Goal: Task Accomplishment & Management: Manage account settings

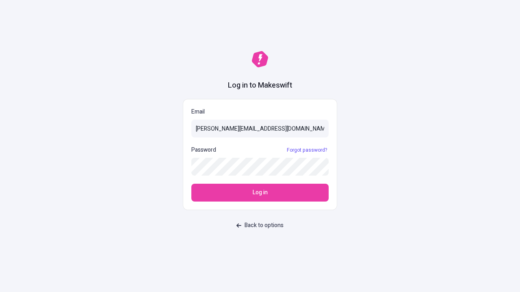
type input "[PERSON_NAME][EMAIL_ADDRESS][DOMAIN_NAME]"
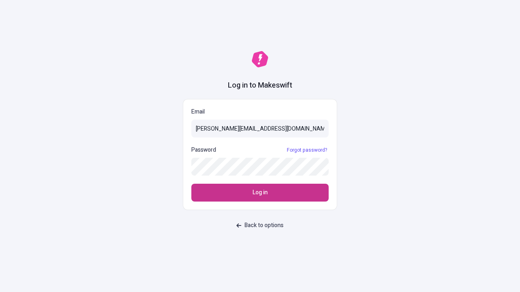
click at [260, 193] on span "Log in" at bounding box center [259, 192] width 15 height 9
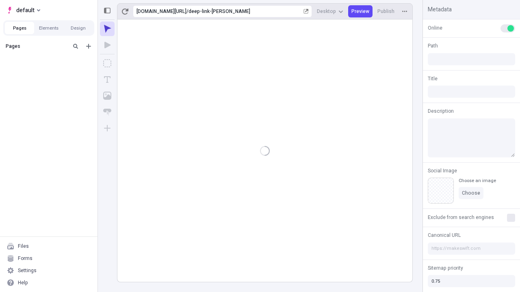
type input "/deep-link-[PERSON_NAME]"
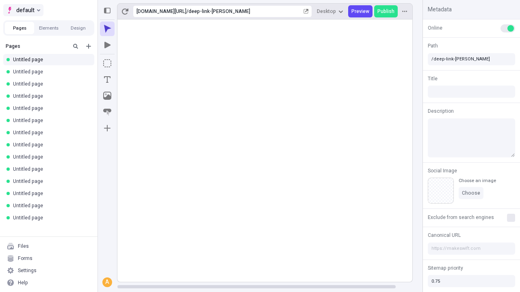
click at [23, 10] on span "default" at bounding box center [25, 10] width 18 height 10
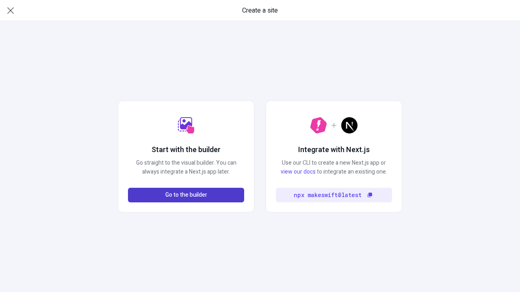
click at [186, 195] on span "Go to the builder" at bounding box center [186, 195] width 42 height 9
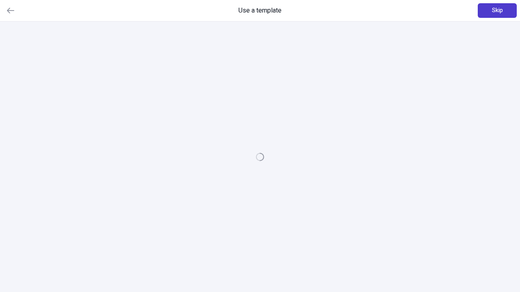
click at [497, 11] on span "Skip" at bounding box center [497, 10] width 11 height 9
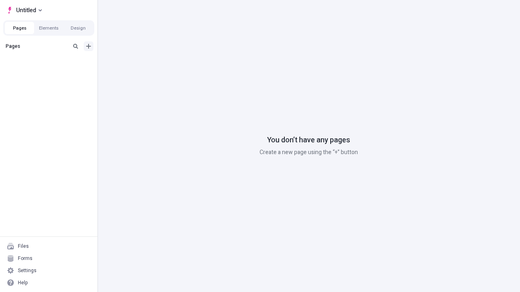
click at [88, 46] on icon "Add new" at bounding box center [88, 46] width 5 height 5
click at [132, 63] on span "Blank page" at bounding box center [136, 63] width 50 height 6
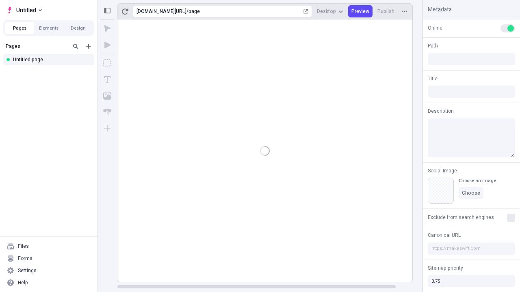
type input "/page"
click at [386, 11] on span "Publish" at bounding box center [385, 11] width 17 height 6
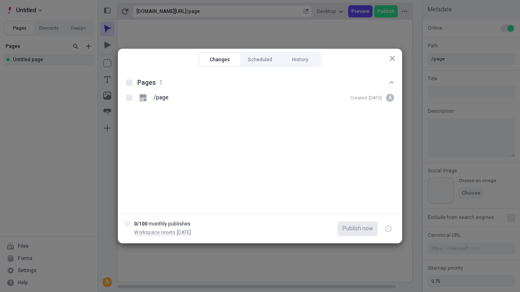
click at [220, 60] on button "Changes" at bounding box center [220, 60] width 40 height 12
click at [129, 83] on div at bounding box center [129, 83] width 6 height 6
checkbox input "true"
click at [388, 229] on icon "button" at bounding box center [389, 229] width 2 height 3
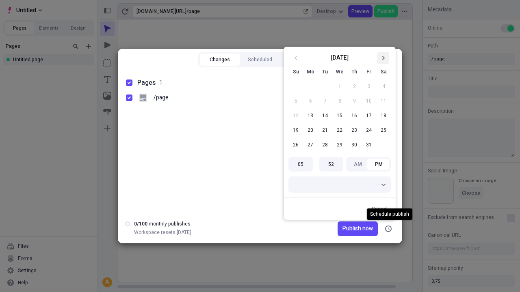
click at [383, 58] on icon "Go to next month" at bounding box center [382, 58] width 5 height 5
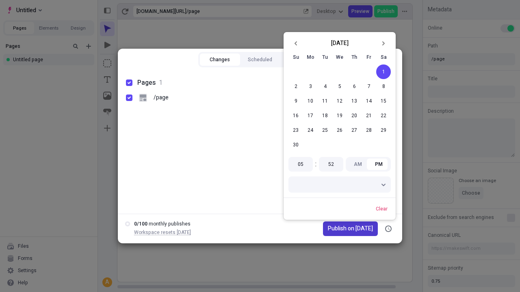
click at [345, 229] on span "Publish on 11/1/2025" at bounding box center [350, 228] width 45 height 9
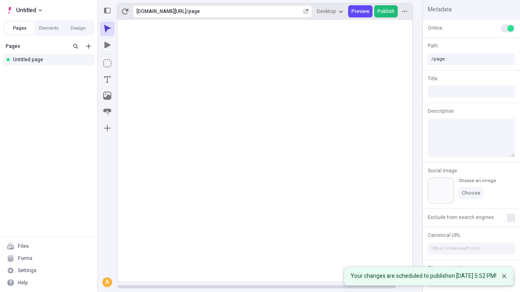
click at [386, 11] on span "Publish" at bounding box center [385, 11] width 17 height 6
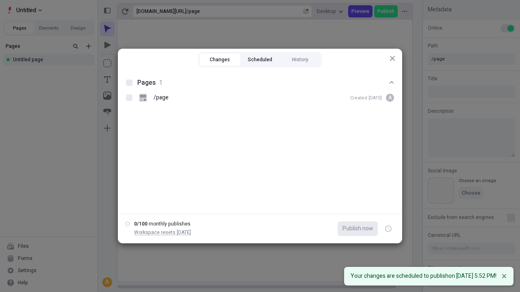
click at [260, 60] on button "Scheduled" at bounding box center [260, 60] width 40 height 12
